Goal: Task Accomplishment & Management: Manage account settings

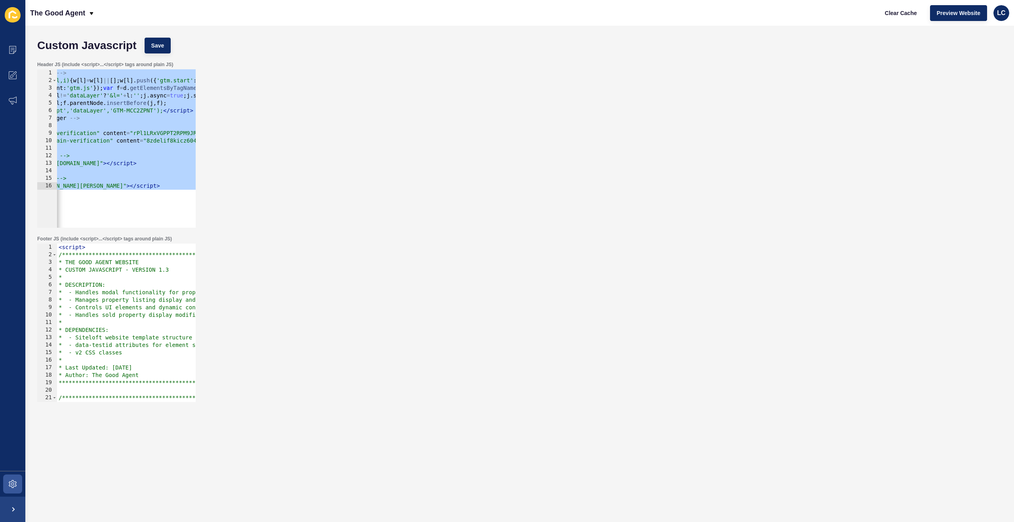
scroll to position [0, 82]
click at [145, 101] on div "<!-- Google Tag Manager --> < script > (function(w,d,s,l,i) { w [ l ] = w [ l ]…" at bounding box center [239, 155] width 529 height 173
type textarea "'[URL][DOMAIN_NAME];"
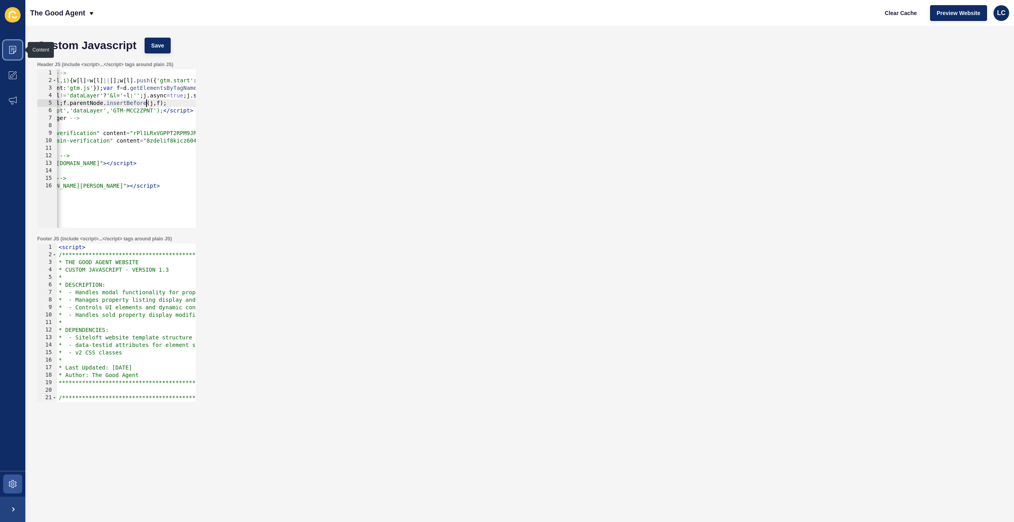
click at [15, 54] on span at bounding box center [12, 49] width 25 height 25
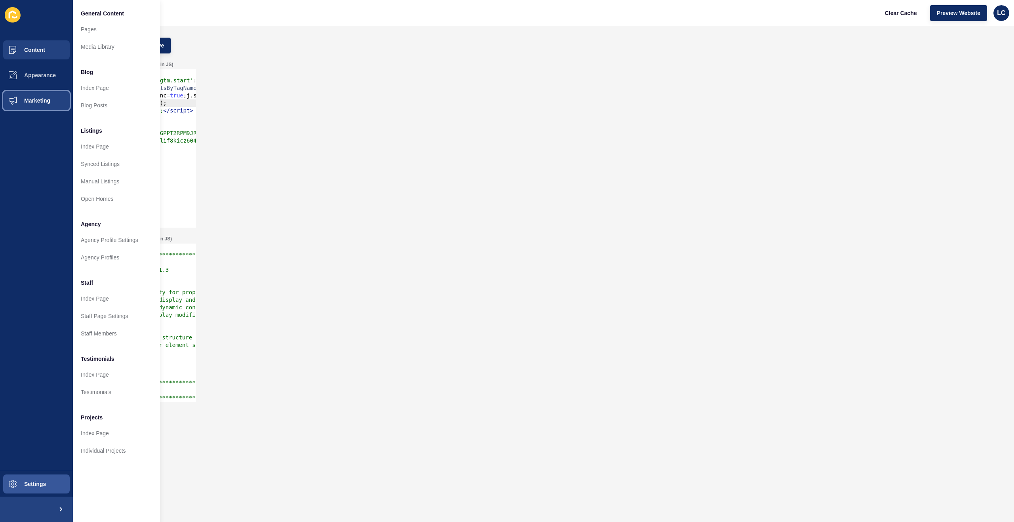
click at [28, 98] on span "Marketing" at bounding box center [24, 100] width 51 height 6
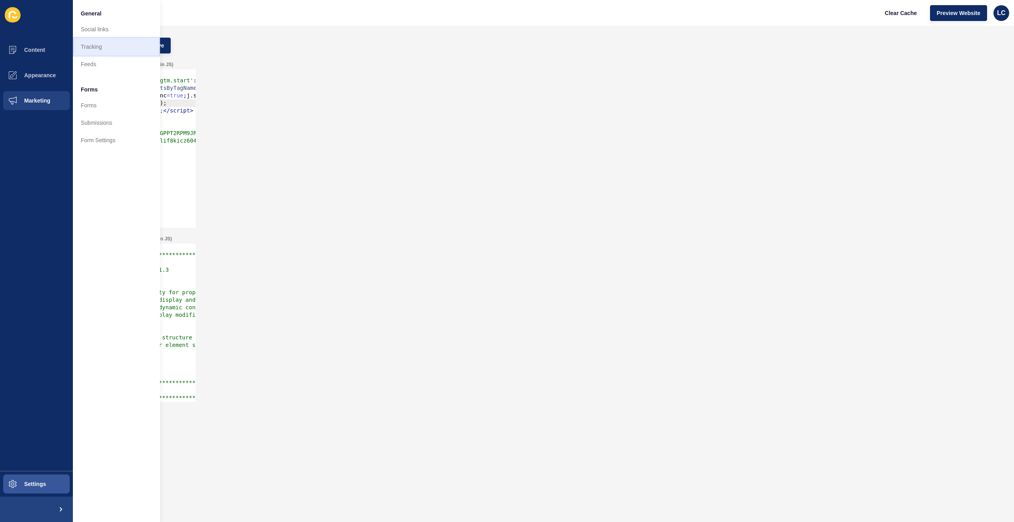
click at [95, 44] on link "Tracking" at bounding box center [116, 46] width 87 height 17
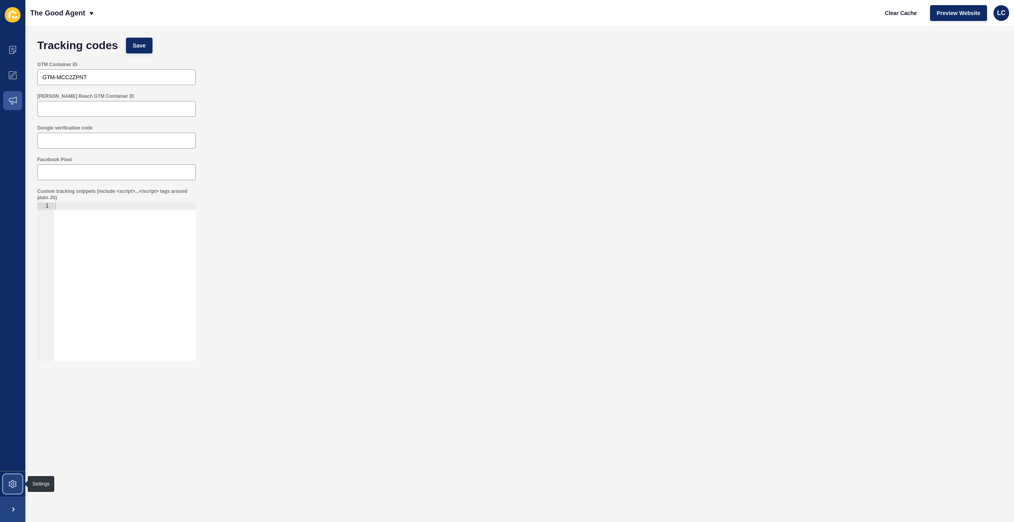
click at [12, 485] on icon at bounding box center [12, 483] width 3 height 3
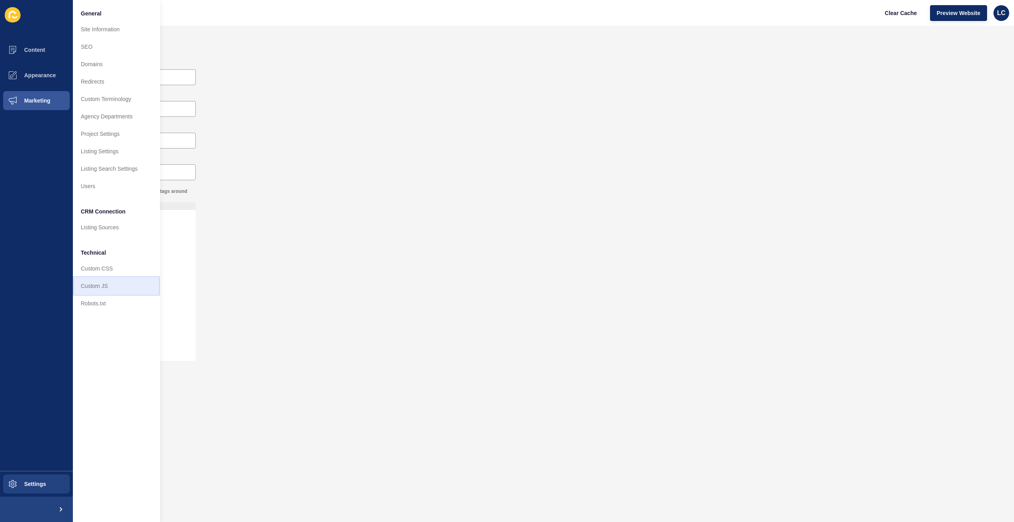
click at [105, 281] on link "Custom JS" at bounding box center [116, 285] width 87 height 17
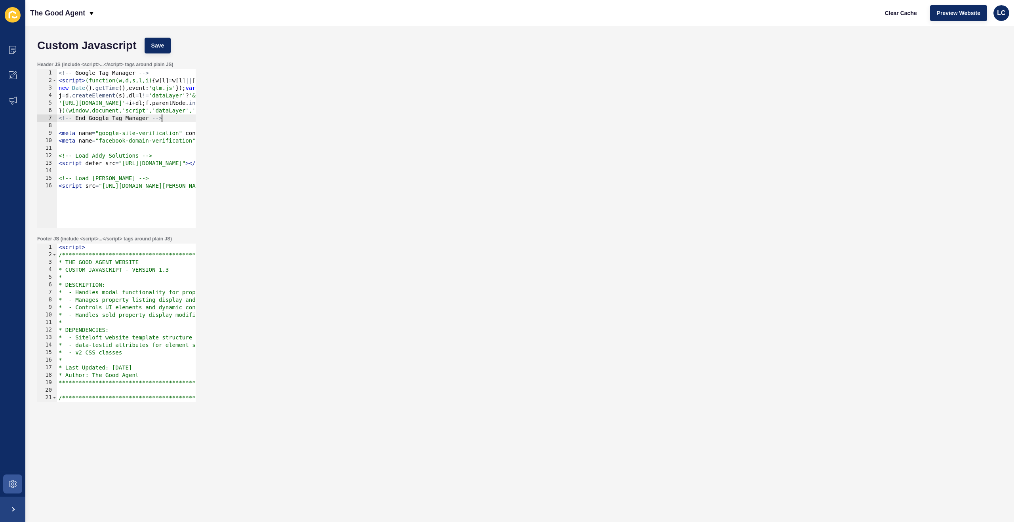
click at [172, 120] on div "<!-- Google Tag Manager --> < script > (function(w,d,s,l,i) { w [ l ] = w [ l ]…" at bounding box center [321, 155] width 529 height 173
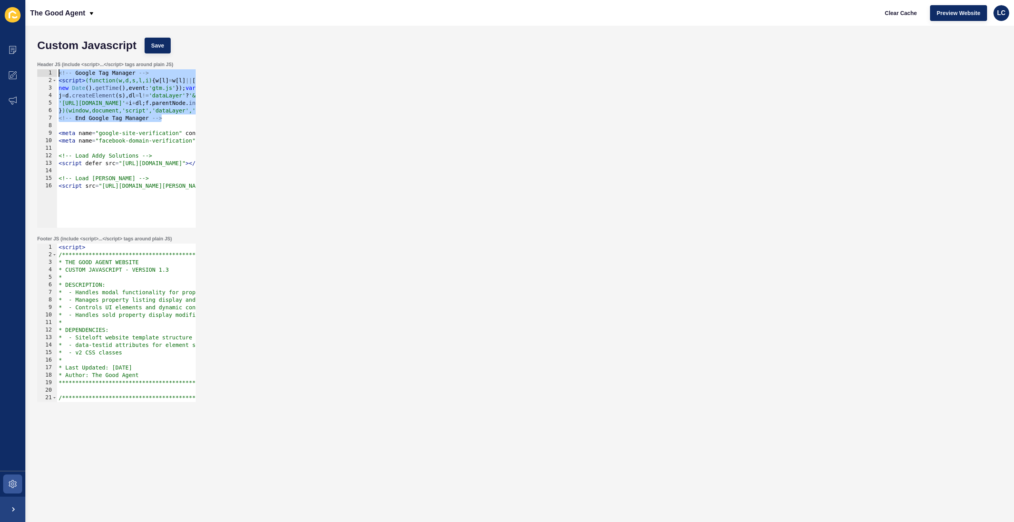
drag, startPoint x: 171, startPoint y: 120, endPoint x: 53, endPoint y: 73, distance: 127.2
click at [53, 73] on div "<!-- End Google Tag Manager --> 1 2 3 4 5 6 7 8 9 10 11 12 13 14 15 16 <!-- Goo…" at bounding box center [116, 148] width 158 height 158
type textarea "<!-- Google Tag Manager --> <script>(function(w,d,s,l,i){w[l]=w[l]||[];w[l].pus…"
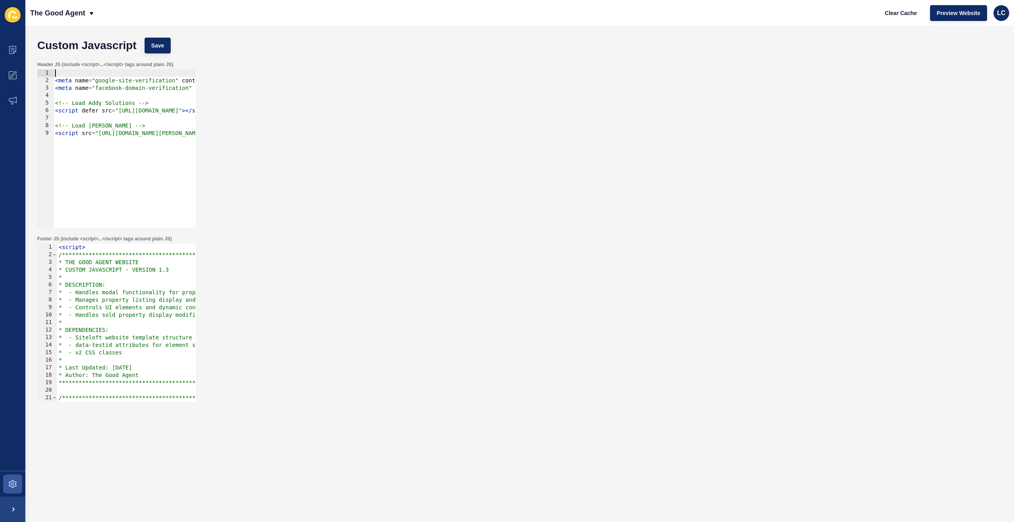
type textarea "<meta name="google-site-verification" content="rPl1LRxVGPPT2RPM9JRFqLCkFRO3_Nud…"
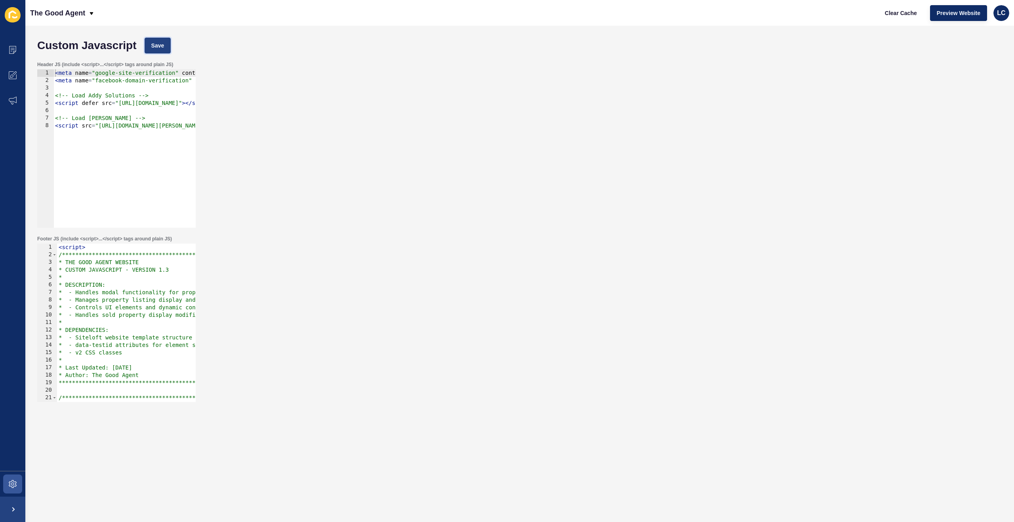
click at [164, 46] on span "Save" at bounding box center [157, 46] width 13 height 8
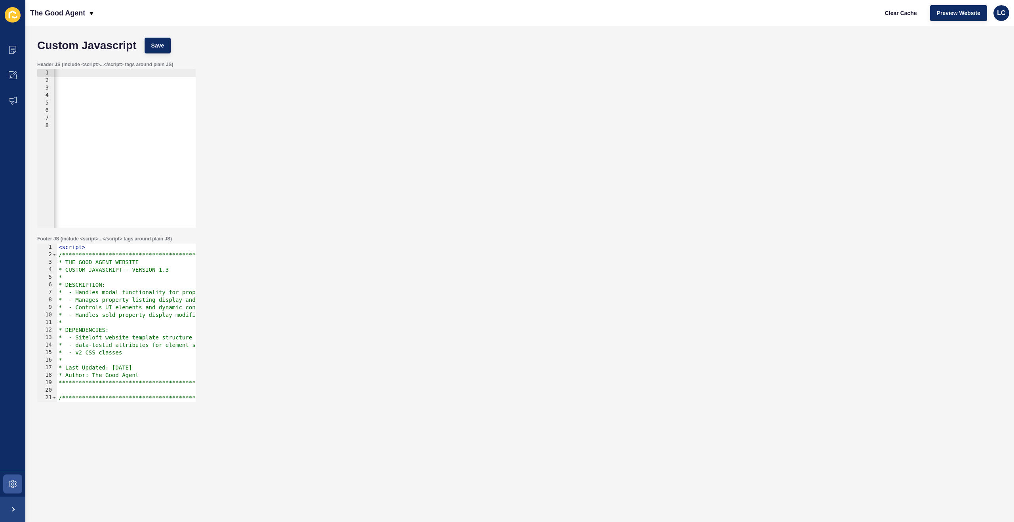
scroll to position [0, 387]
click at [16, 97] on icon at bounding box center [13, 101] width 8 height 8
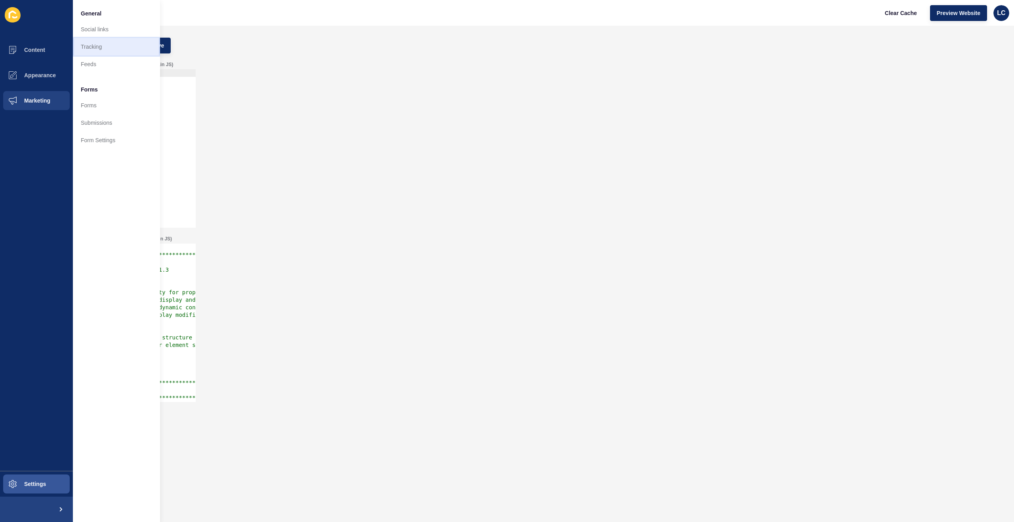
click at [95, 46] on link "Tracking" at bounding box center [116, 46] width 87 height 17
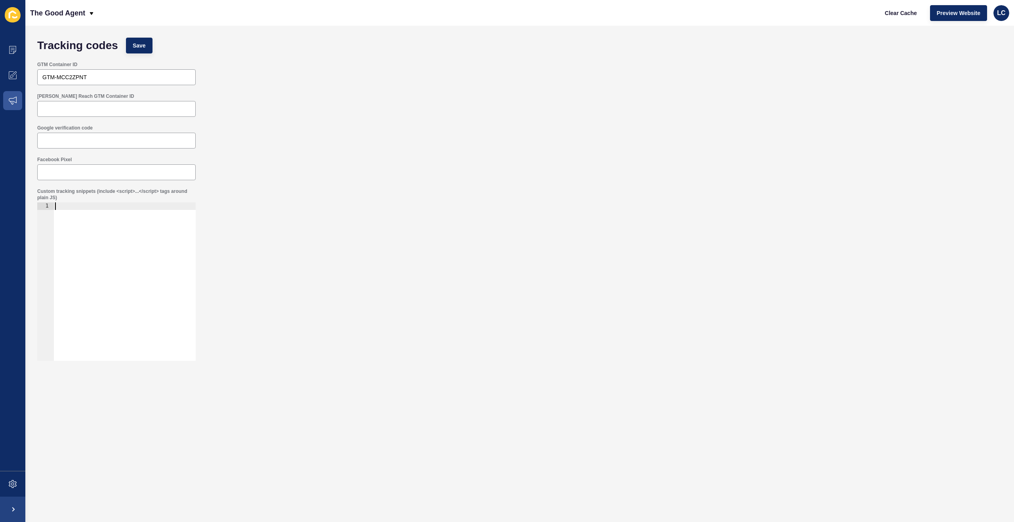
click at [80, 234] on div at bounding box center [124, 288] width 142 height 173
paste textarea "<!-- End Google Tag Manager -->"
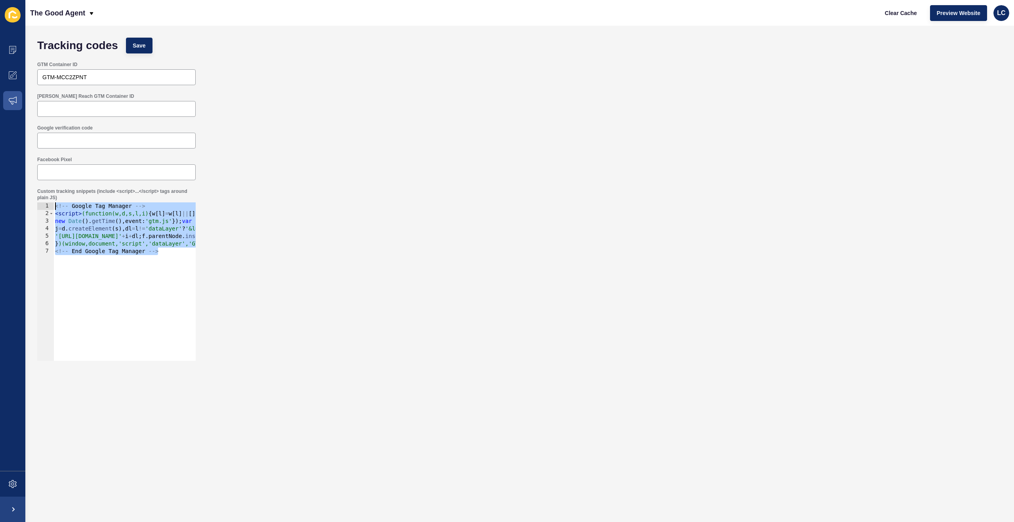
drag, startPoint x: 168, startPoint y: 248, endPoint x: 48, endPoint y: 200, distance: 128.5
click at [48, 200] on div "Custom tracking snippets (include <script>...</script> tags around plain JS) <!…" at bounding box center [116, 274] width 160 height 174
type textarea "<!-- Google Tag Manager --> <script>(function(w,d,s,l,i){w[l]=w[l]||[];w[l].pus…"
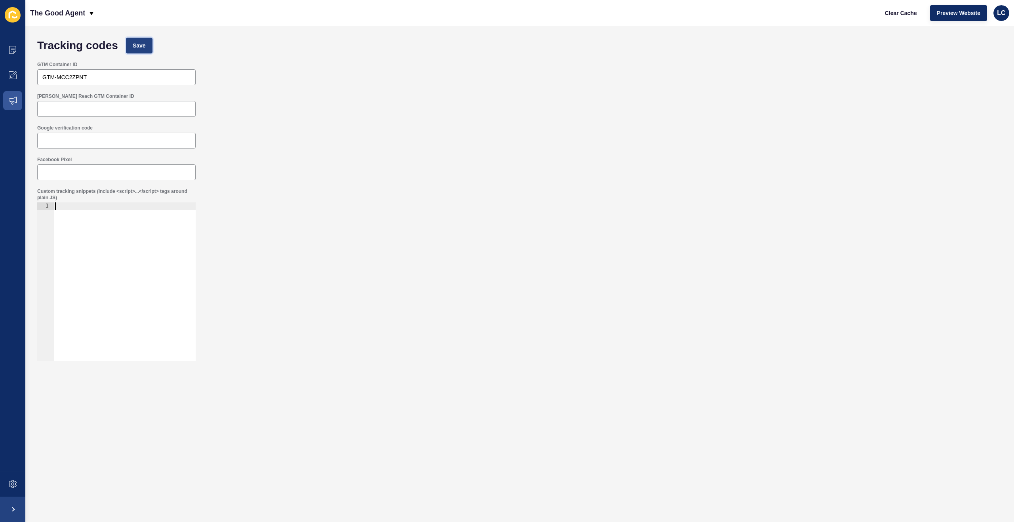
click at [143, 44] on span "Save" at bounding box center [139, 46] width 13 height 8
click at [140, 44] on span "Save" at bounding box center [139, 46] width 13 height 8
click at [900, 13] on span "Clear Cache" at bounding box center [901, 13] width 32 height 8
click at [11, 479] on span at bounding box center [12, 483] width 25 height 25
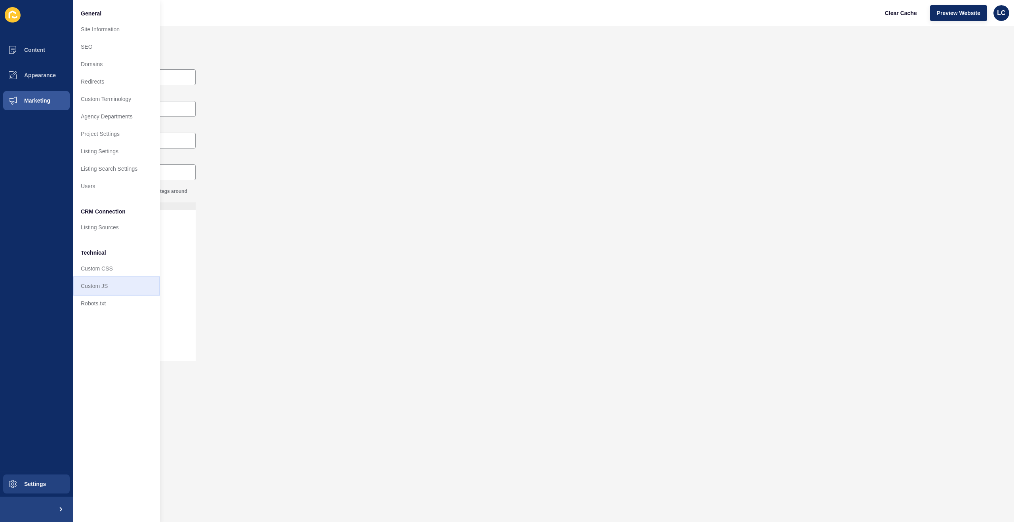
click at [100, 285] on link "Custom JS" at bounding box center [116, 285] width 87 height 17
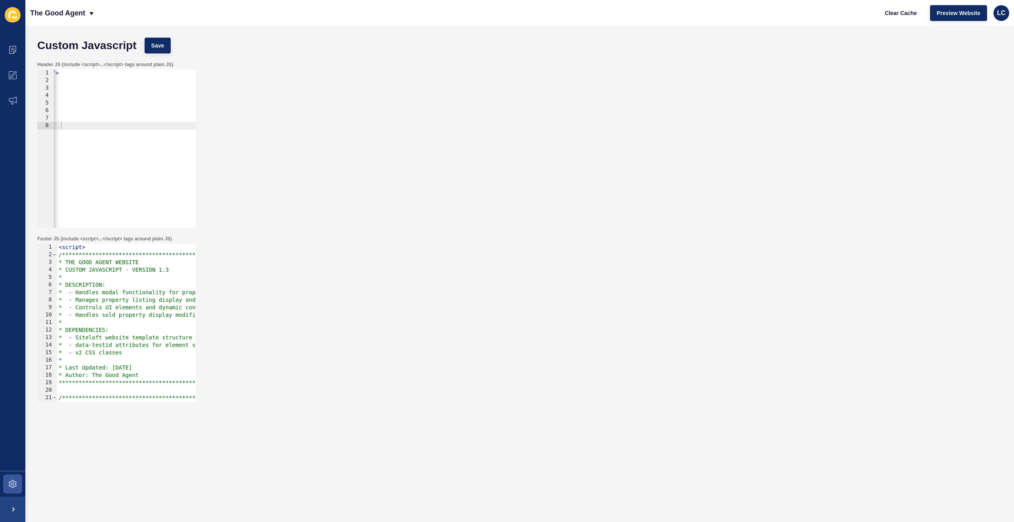
scroll to position [0, 307]
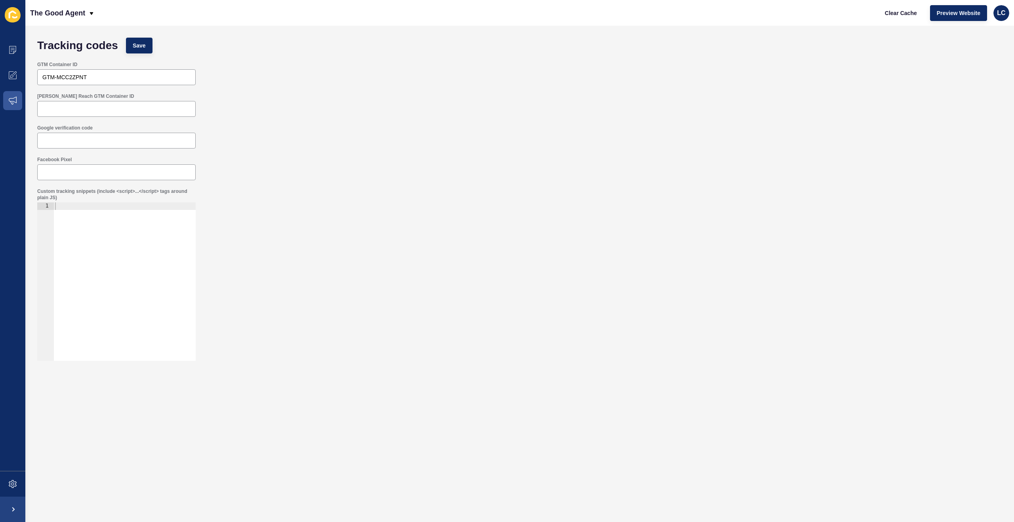
click at [75, 208] on div at bounding box center [124, 288] width 142 height 173
